Goal: Transaction & Acquisition: Purchase product/service

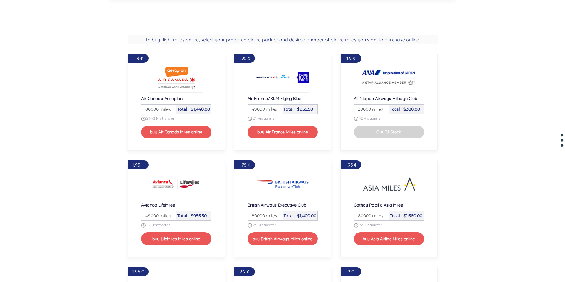
scroll to position [443, 0]
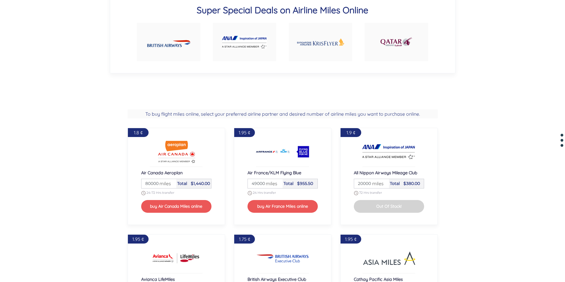
click at [402, 33] on link at bounding box center [397, 42] width 64 height 38
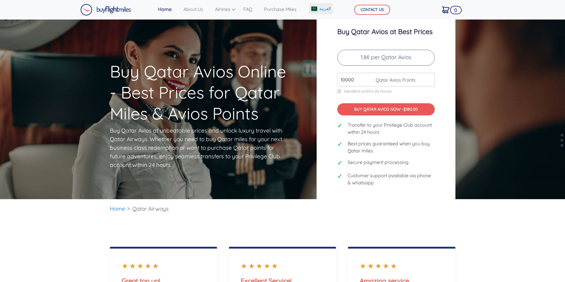
click at [328, 8] on span "العربية" at bounding box center [326, 9] width 12 height 6
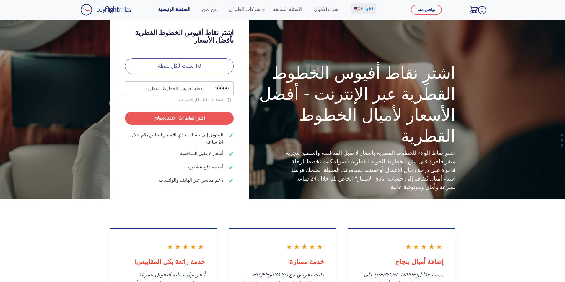
click at [365, 9] on span "English" at bounding box center [368, 9] width 14 height 6
